Goal: Transaction & Acquisition: Obtain resource

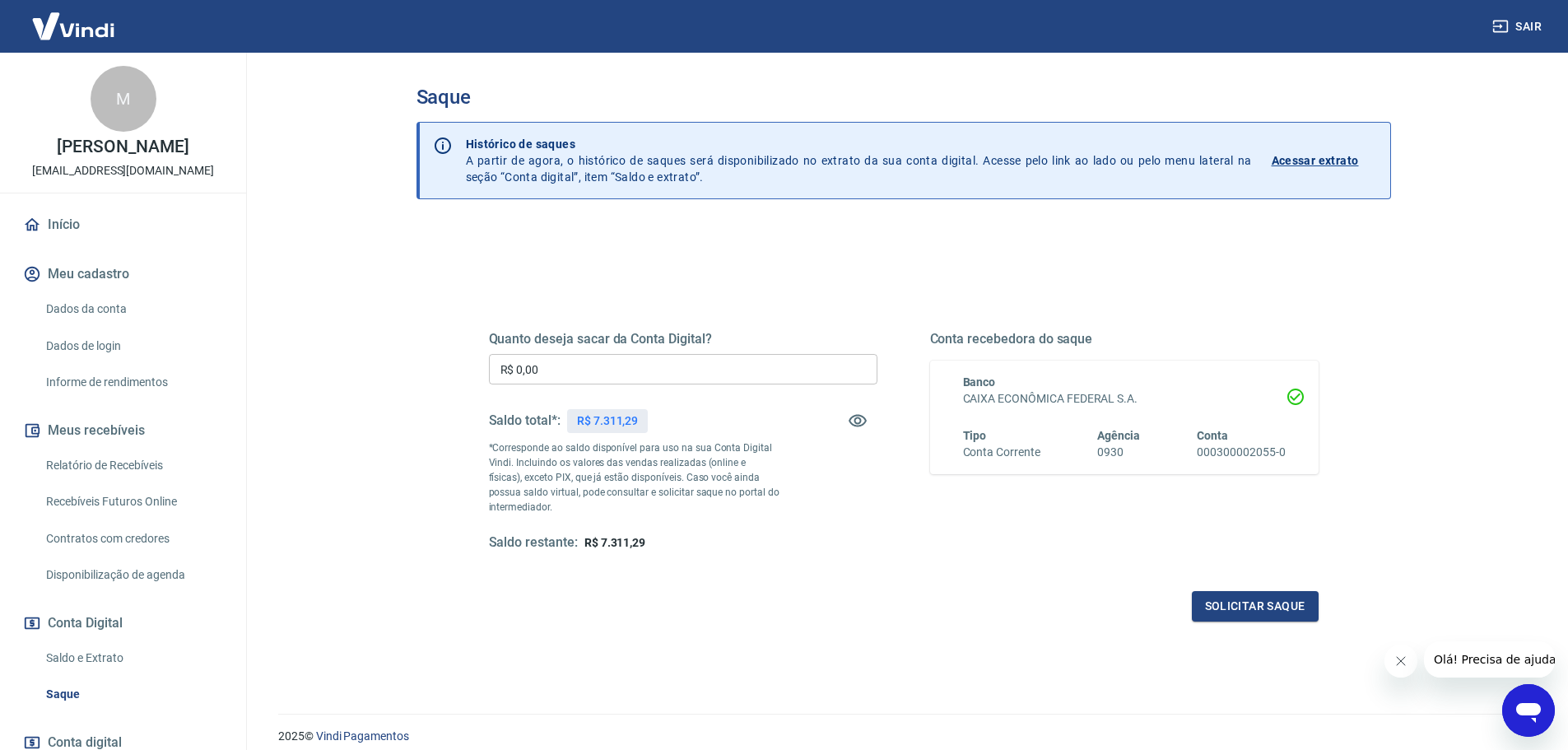
click at [619, 417] on p "R$ 7.311,29" at bounding box center [607, 421] width 61 height 17
click at [760, 519] on div "Quanto deseja sacar da Conta Digital? R$ 0,00 ​ Saldo total*: R$ 7.311,29 *Corr…" at bounding box center [683, 442] width 388 height 221
drag, startPoint x: 597, startPoint y: 538, endPoint x: 663, endPoint y: 549, distance: 66.9
click at [663, 549] on div "Saldo restante: R$ 7.311,29" at bounding box center [683, 543] width 388 height 17
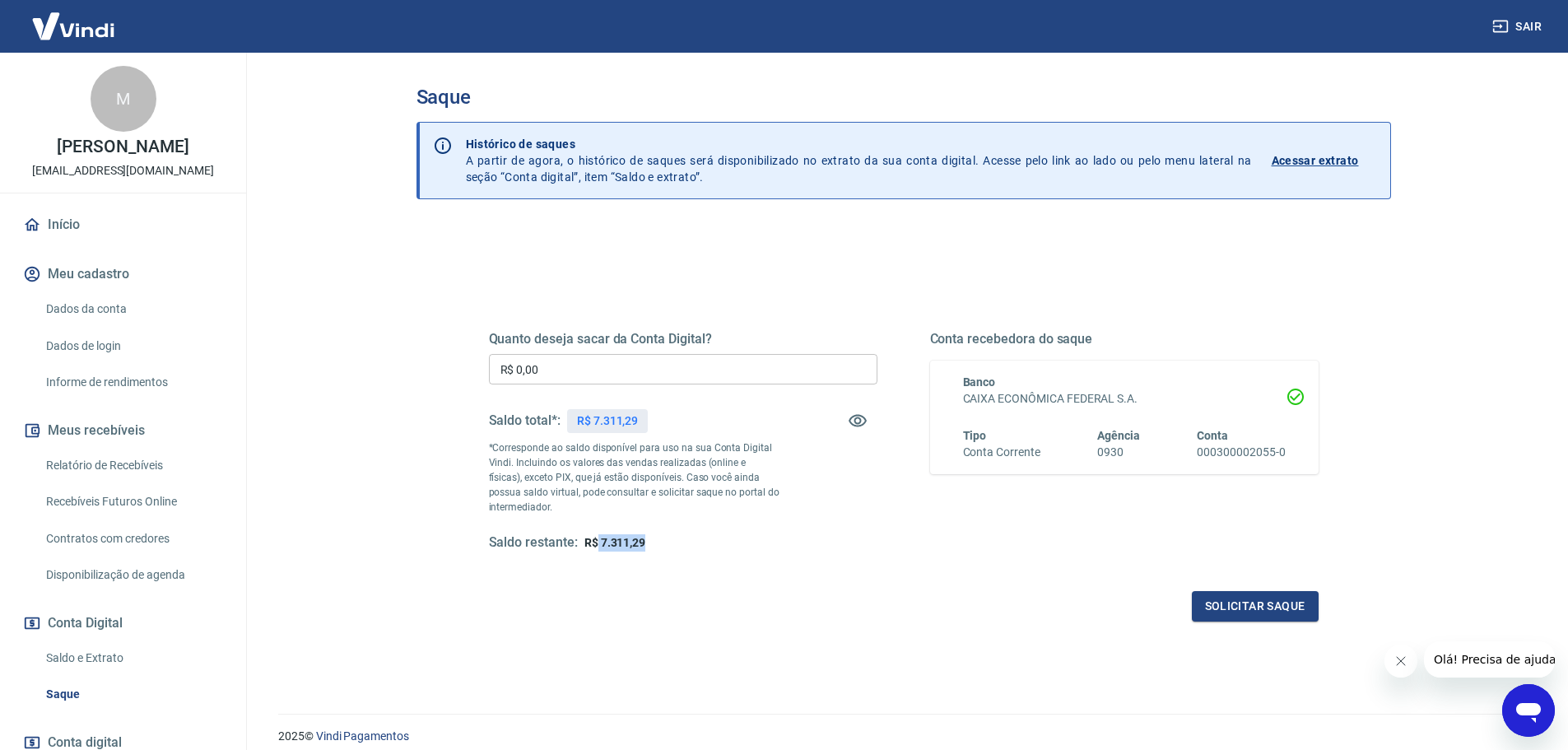
click at [663, 543] on div "Saldo restante: R$ 7.311,29" at bounding box center [683, 543] width 388 height 17
click at [652, 533] on div "Quanto deseja sacar da Conta Digital? R$ 0,00 ​ Saldo total*: R$ 7.311,29 *Corr…" at bounding box center [683, 442] width 388 height 221
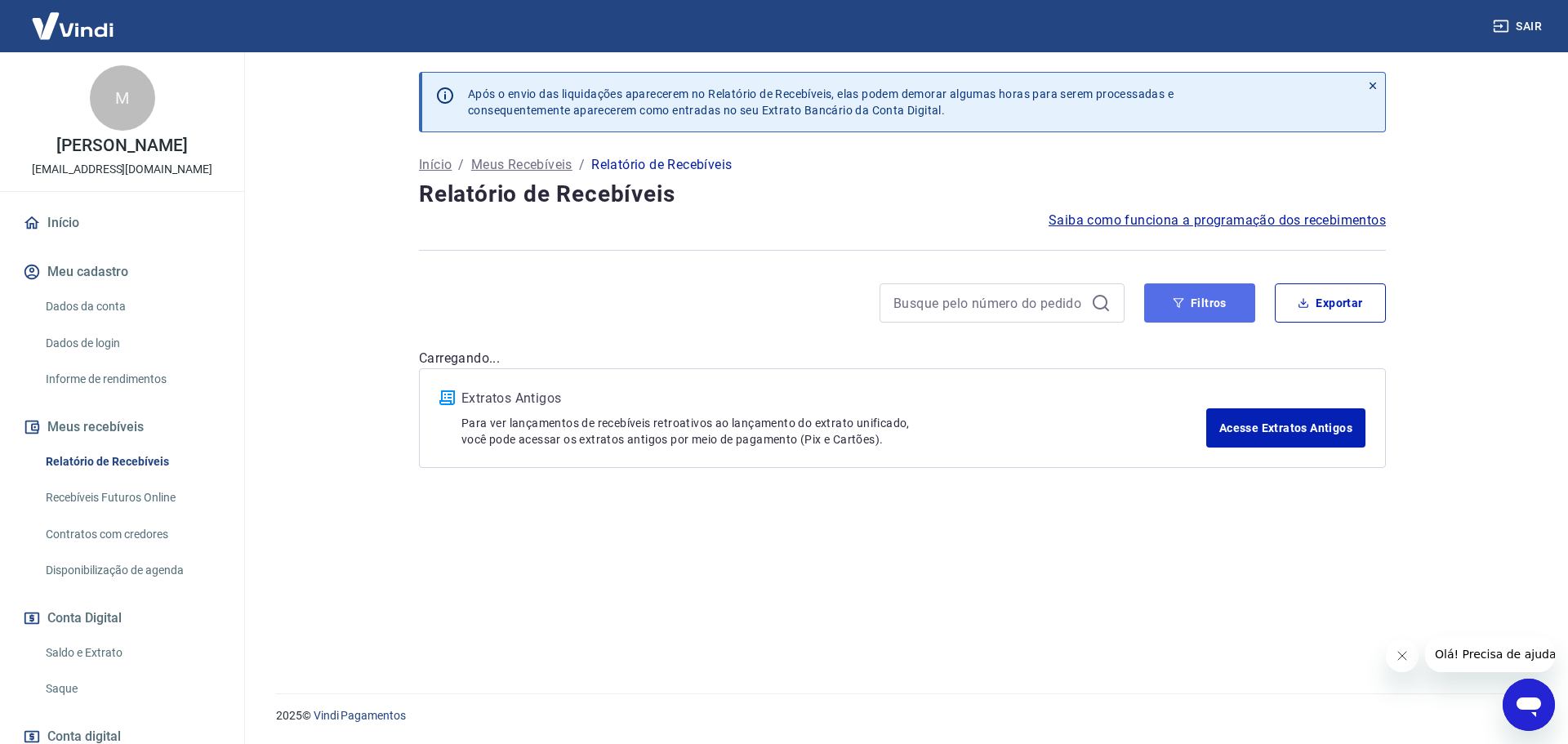
click at [1193, 300] on button "Filtros" at bounding box center [1200, 302] width 111 height 39
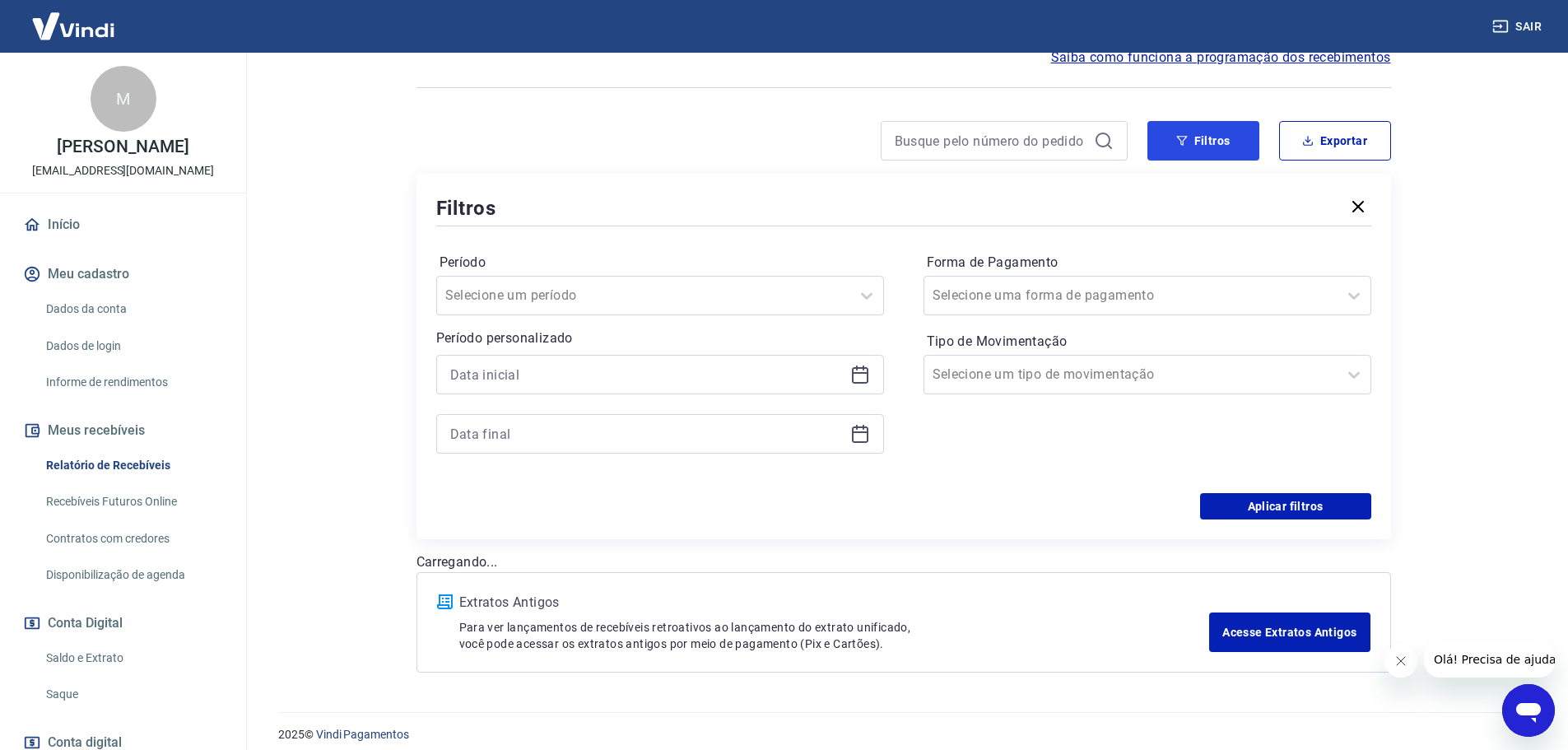
scroll to position [178, 0]
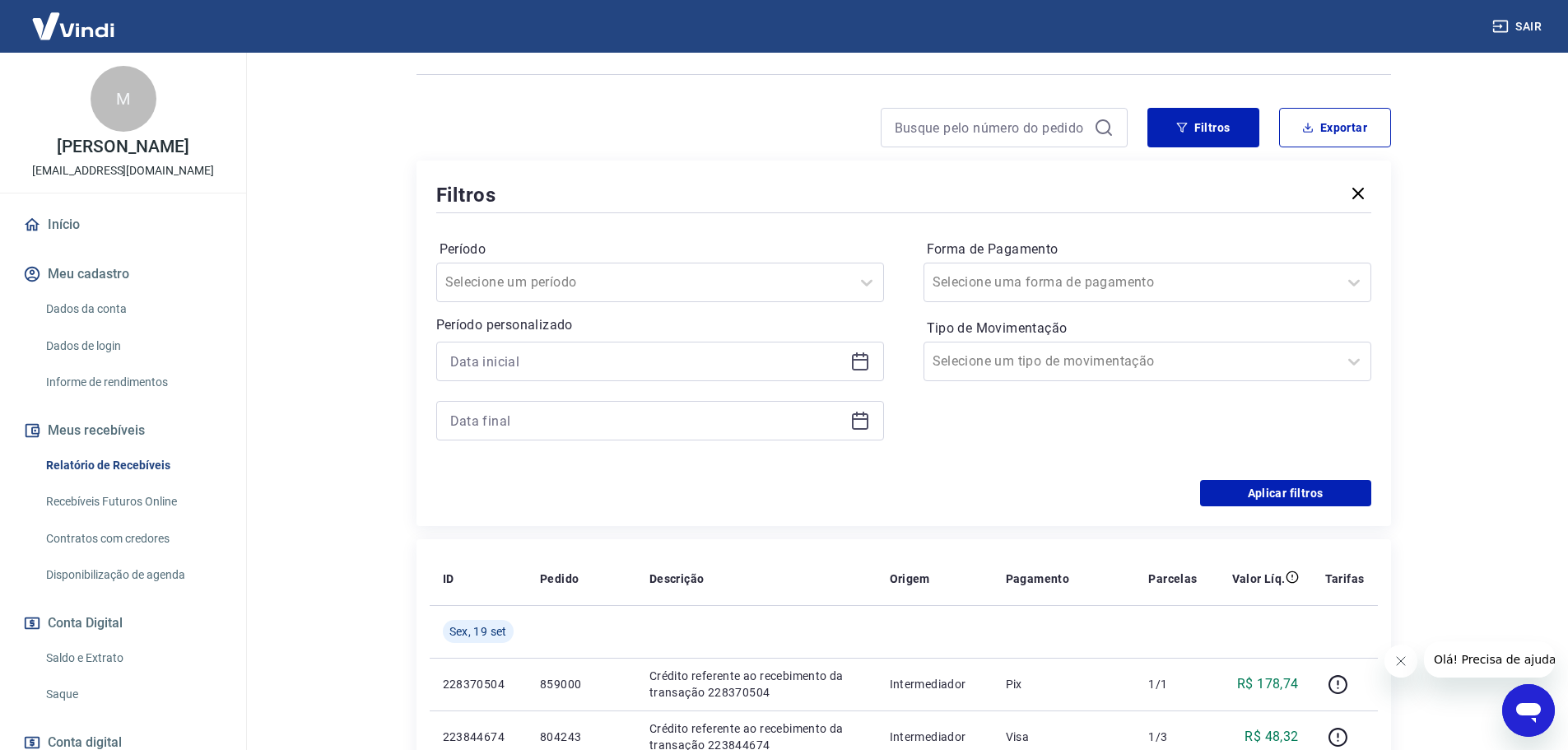
click at [867, 355] on icon at bounding box center [860, 363] width 17 height 17
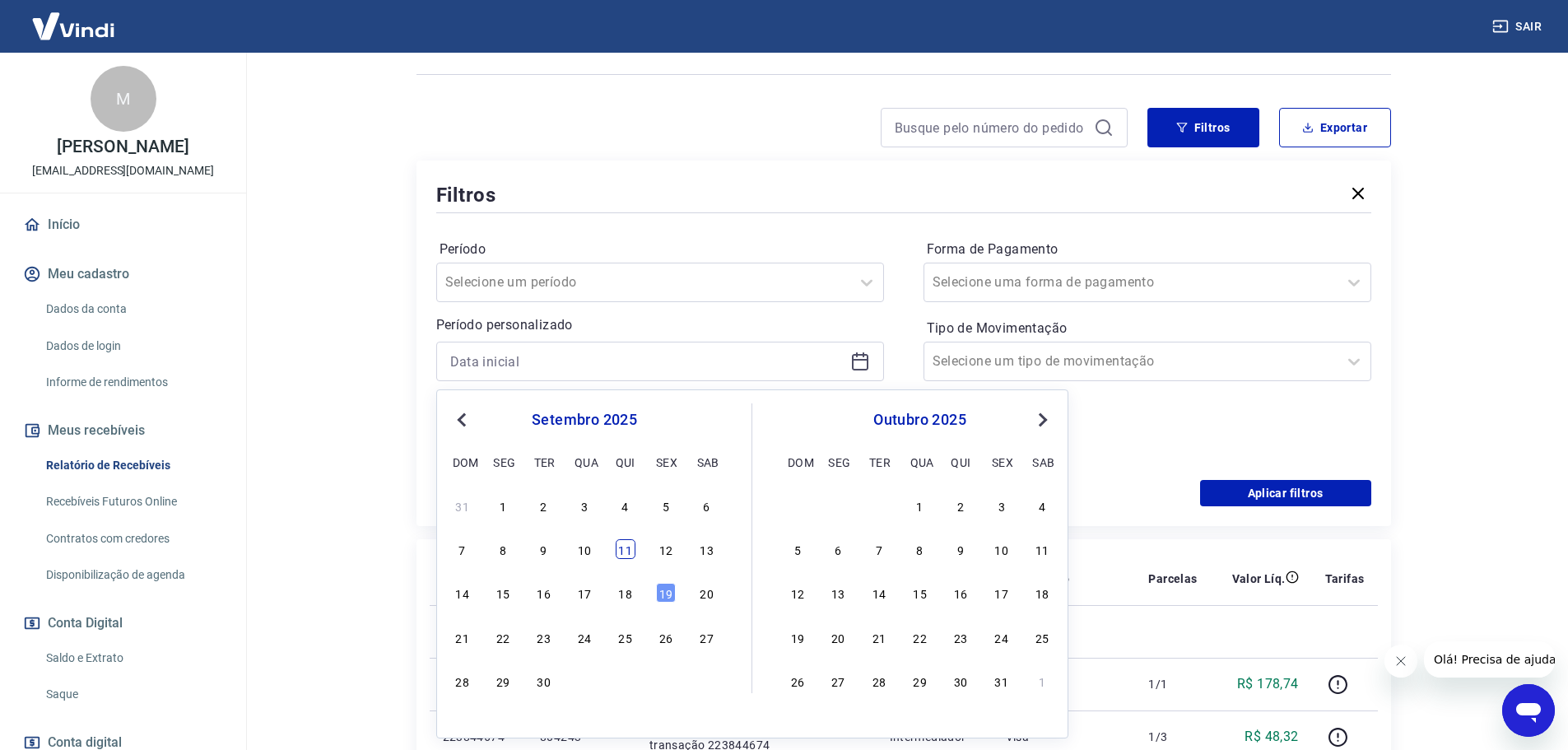
click at [634, 551] on div "11" at bounding box center [625, 548] width 19 height 19
type input "[DATE]"
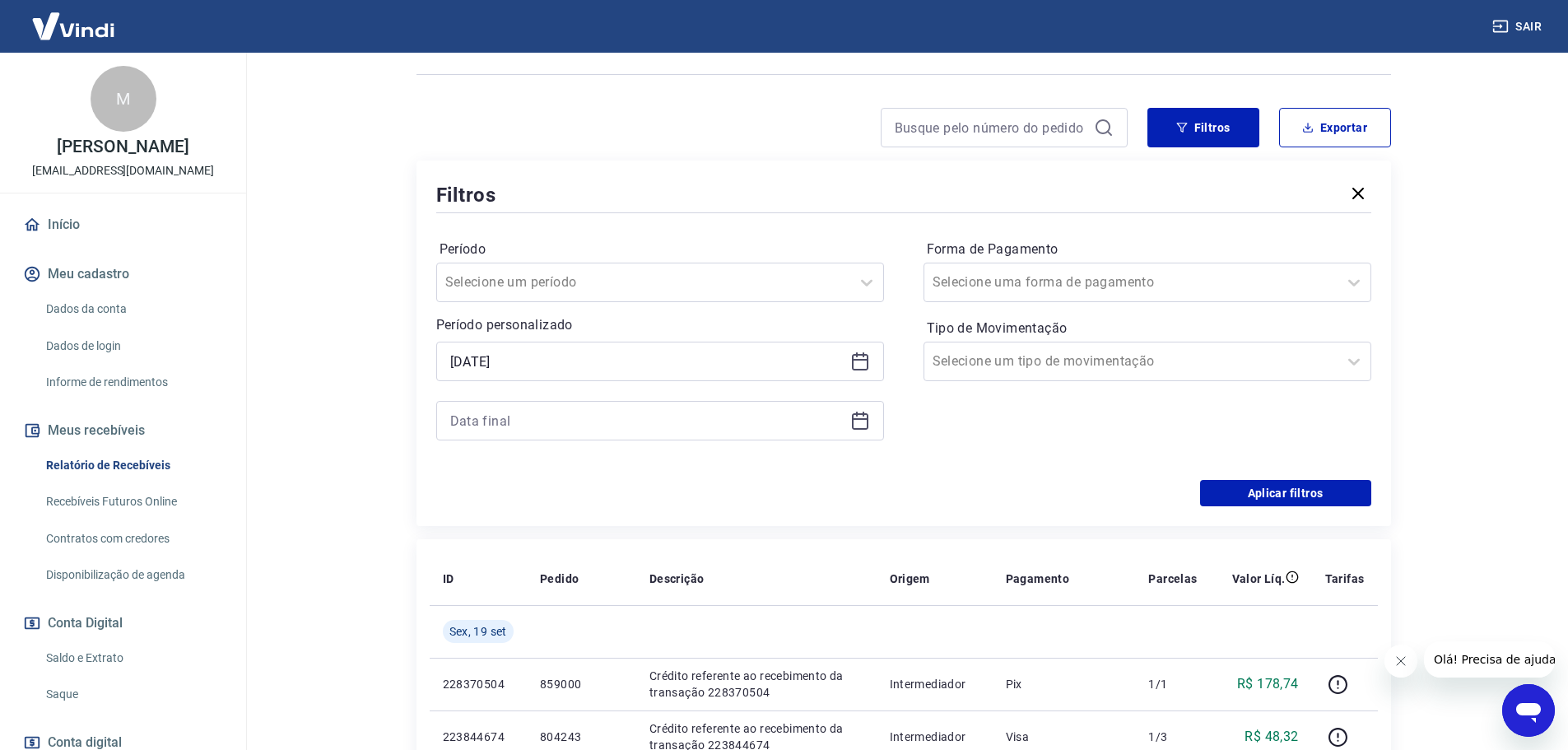
click at [864, 427] on icon at bounding box center [859, 420] width 19 height 19
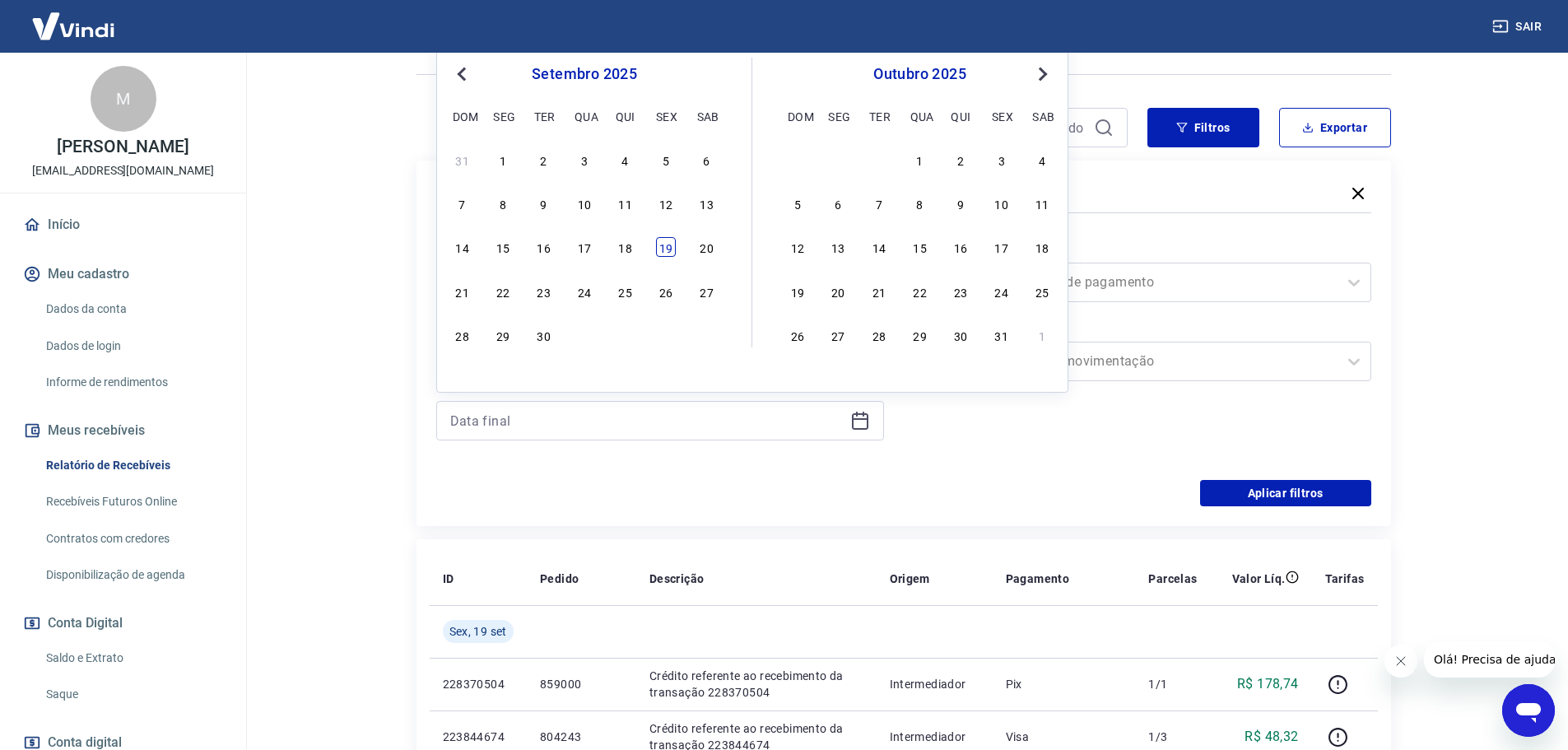
click at [668, 246] on div "19" at bounding box center [665, 247] width 19 height 19
type input "[DATE]"
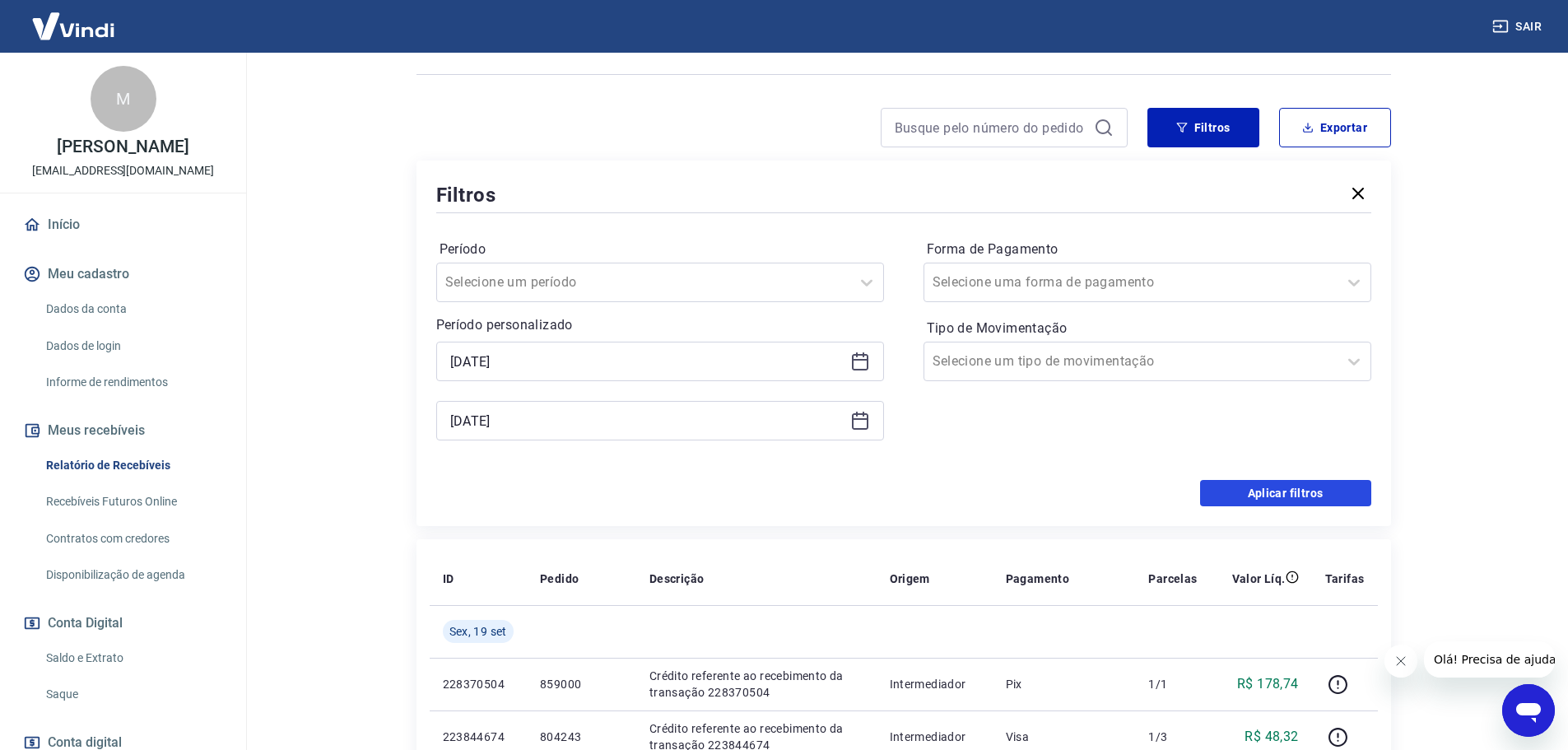
drag, startPoint x: 1284, startPoint y: 490, endPoint x: 1184, endPoint y: 471, distance: 101.8
click at [1284, 490] on button "Aplicar filtros" at bounding box center [1286, 493] width 171 height 27
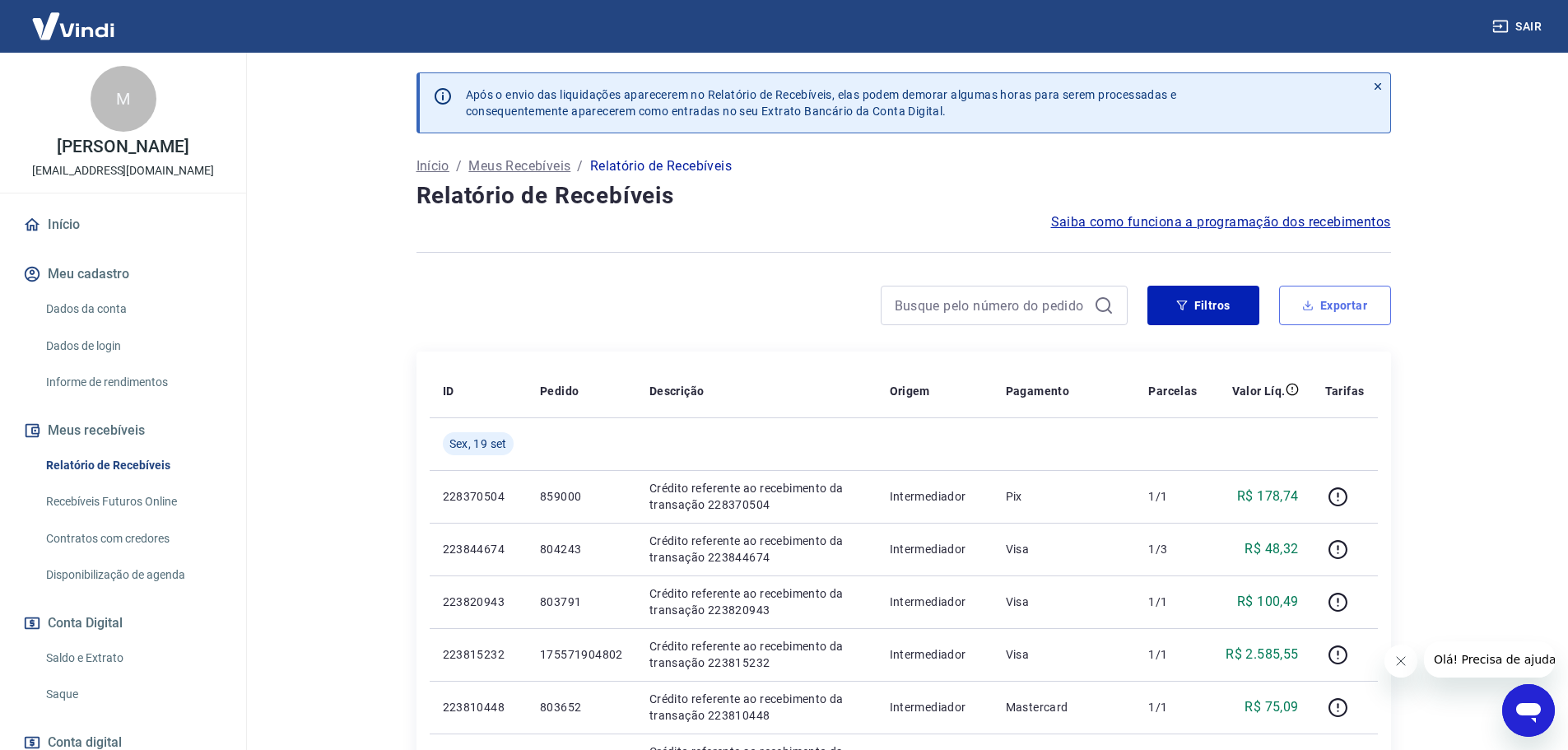
click at [1324, 311] on button "Exportar" at bounding box center [1335, 305] width 112 height 40
type input "[DATE]"
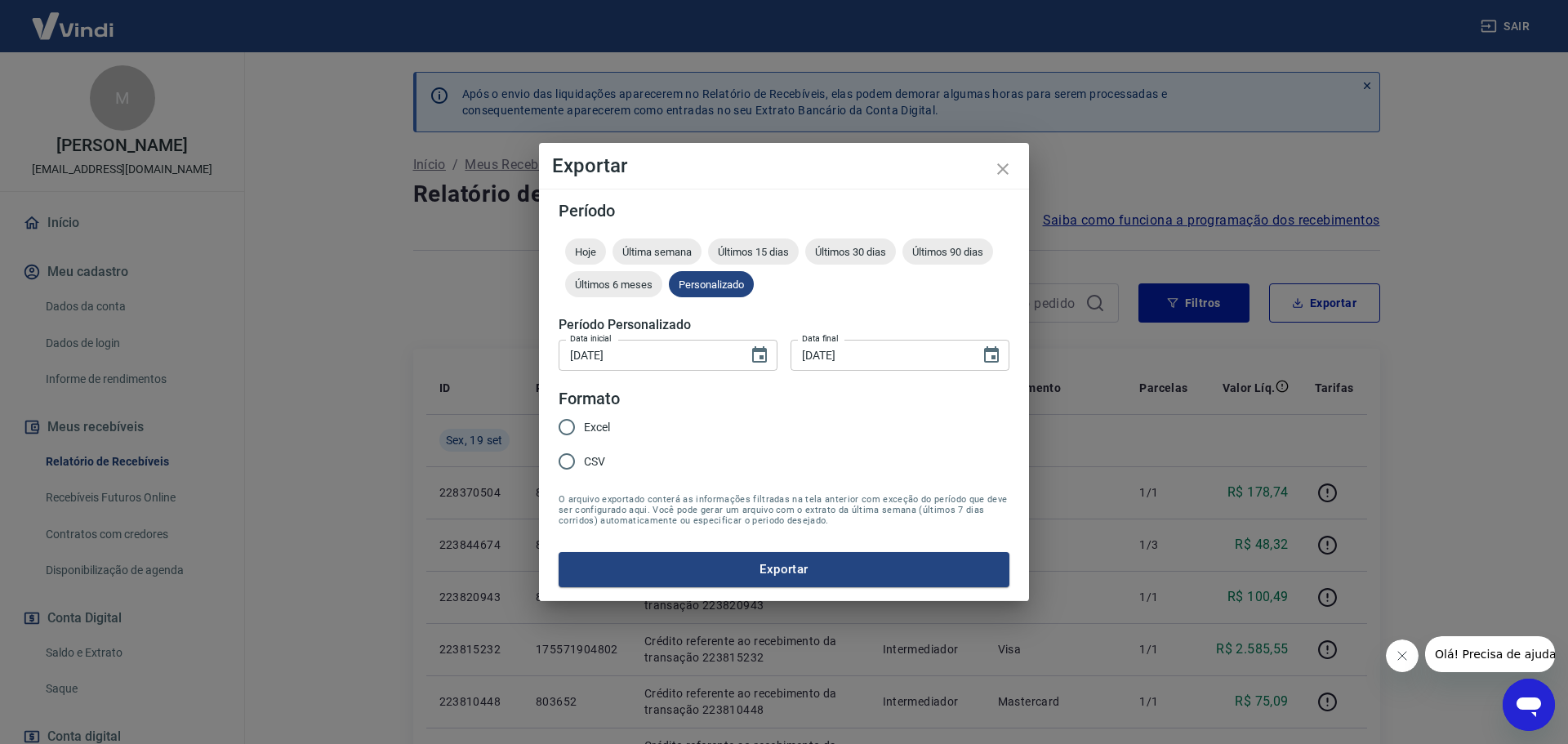
click at [593, 461] on span "CSV" at bounding box center [595, 461] width 21 height 17
click at [584, 461] on input "CSV" at bounding box center [567, 462] width 35 height 35
radio input "true"
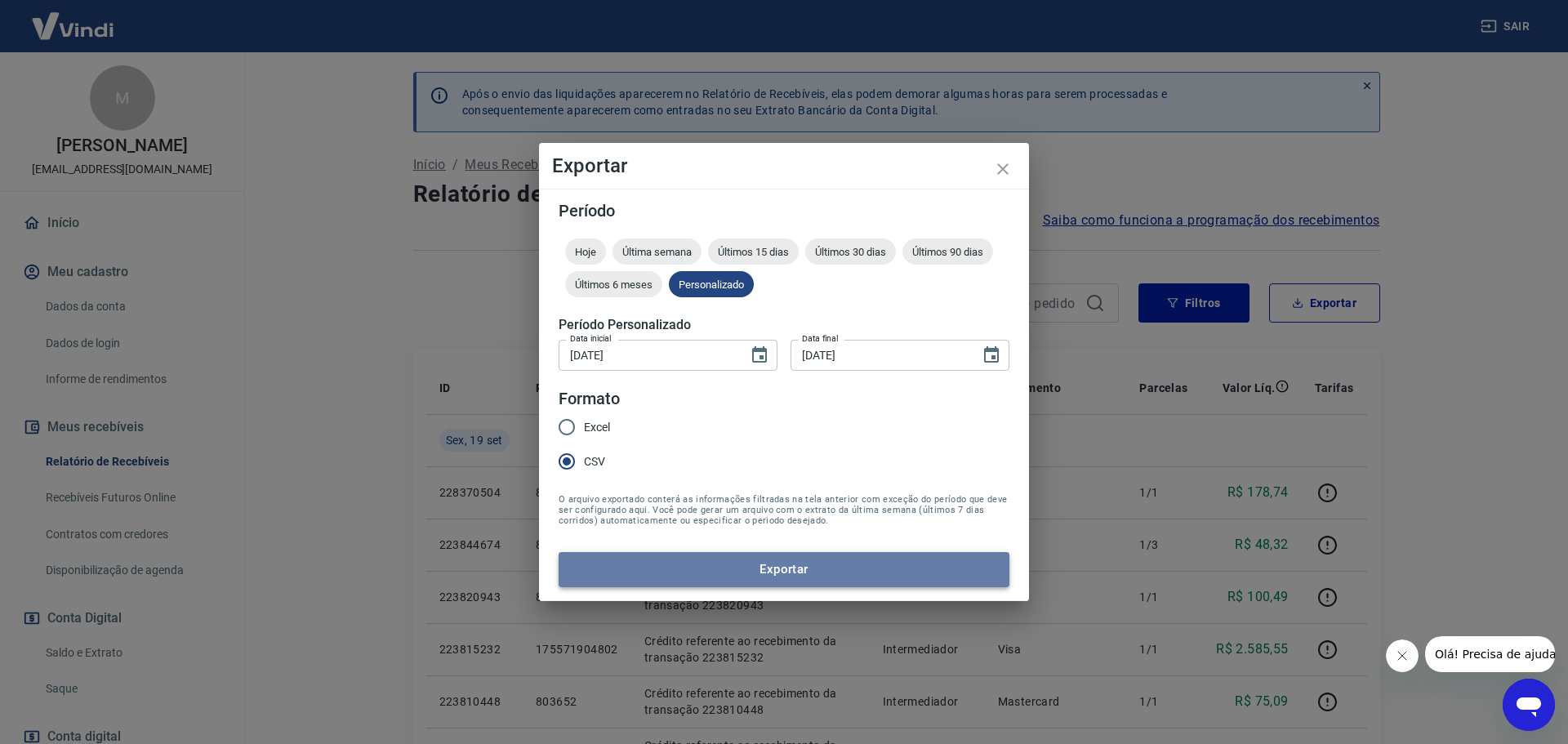
click at [788, 577] on button "Exportar" at bounding box center [784, 570] width 451 height 35
